Goal: Navigation & Orientation: Find specific page/section

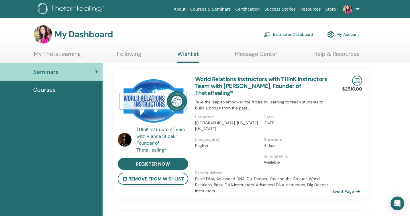
click at [54, 54] on link "My ThetaLearning" at bounding box center [57, 55] width 47 height 11
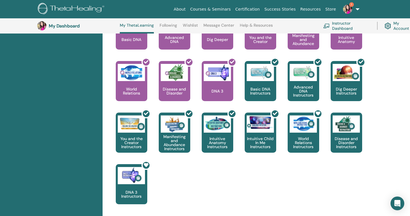
scroll to position [284, 0]
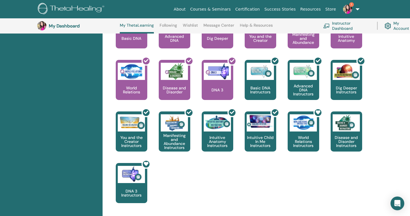
click at [351, 4] on span "1" at bounding box center [352, 4] width 5 height 5
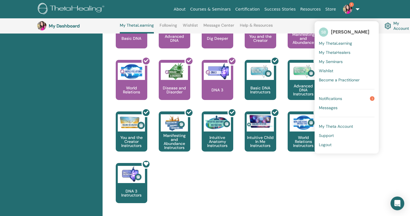
click at [325, 98] on span "Notifications" at bounding box center [330, 98] width 23 height 5
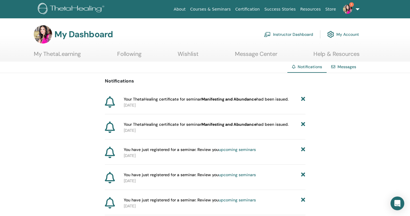
click at [239, 150] on link "upcoming seminars" at bounding box center [237, 149] width 37 height 5
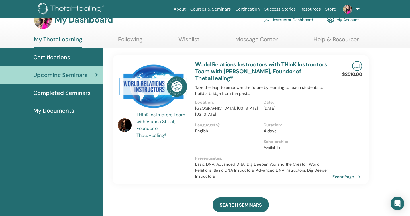
scroll to position [13, 0]
